Goal: Book appointment/travel/reservation

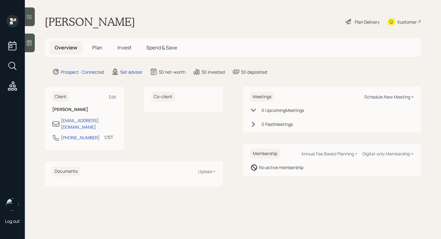
click at [392, 97] on div "Schedule New Meeting +" at bounding box center [388, 97] width 49 height 6
select select "round-[PERSON_NAME]"
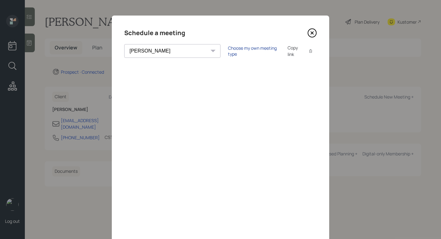
click at [228, 53] on div "Choose my own meeting type" at bounding box center [254, 51] width 52 height 12
click at [312, 29] on icon at bounding box center [312, 33] width 8 height 8
